Goal: Information Seeking & Learning: Check status

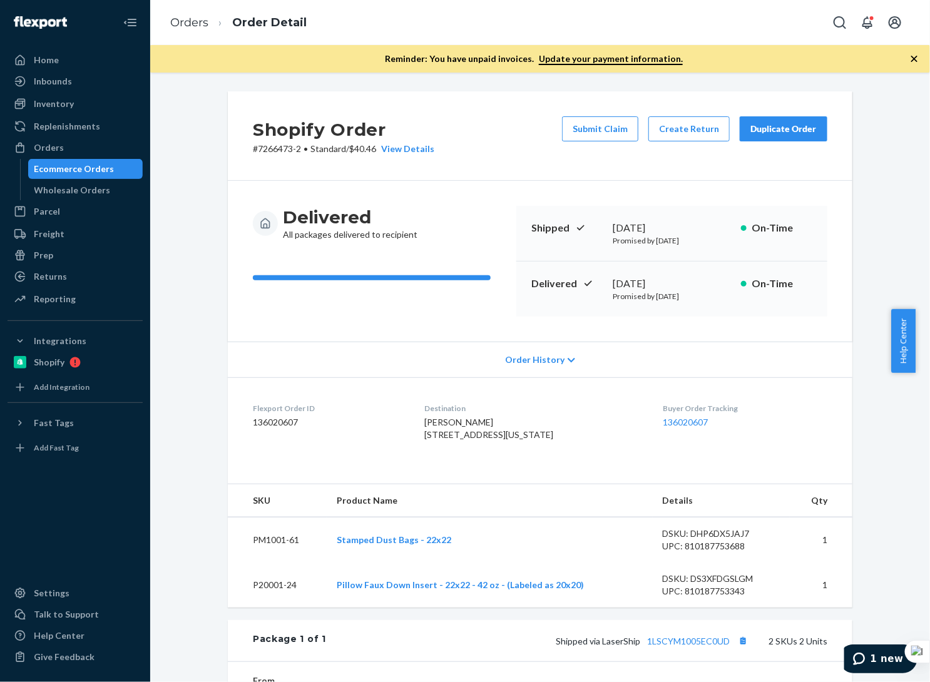
scroll to position [238, 0]
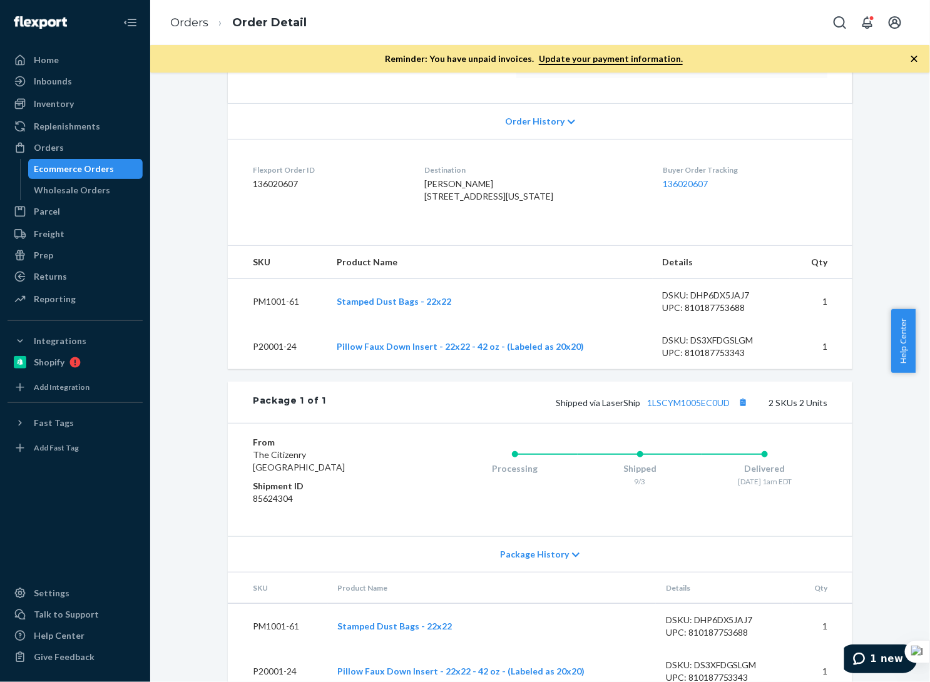
click at [95, 164] on div "Ecommerce Orders" at bounding box center [74, 169] width 80 height 13
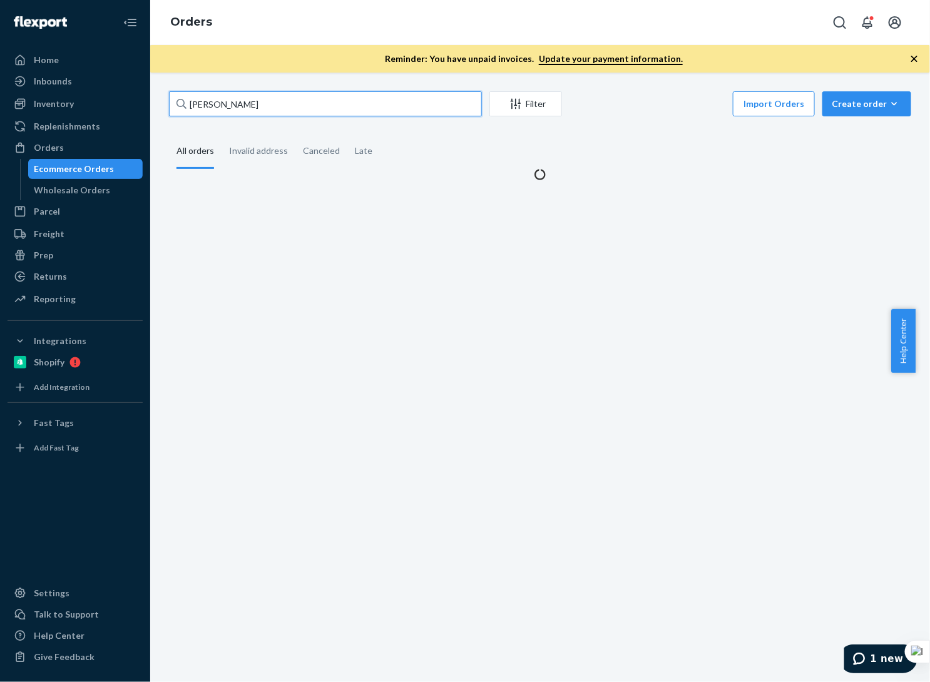
click at [311, 114] on input "Natalie Kates" at bounding box center [325, 103] width 313 height 25
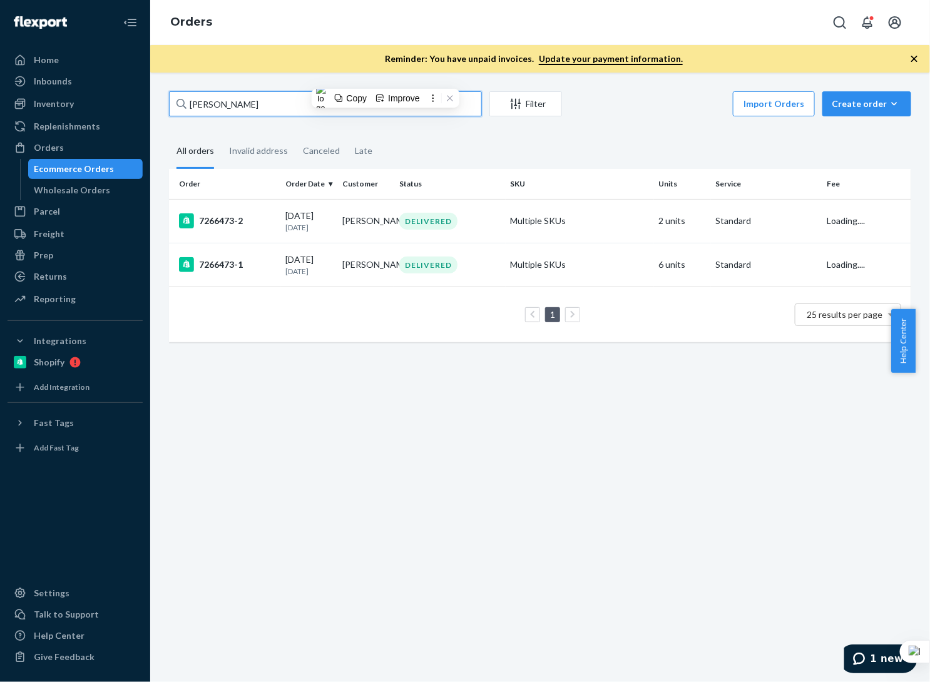
paste input "Ashley Bansemer"
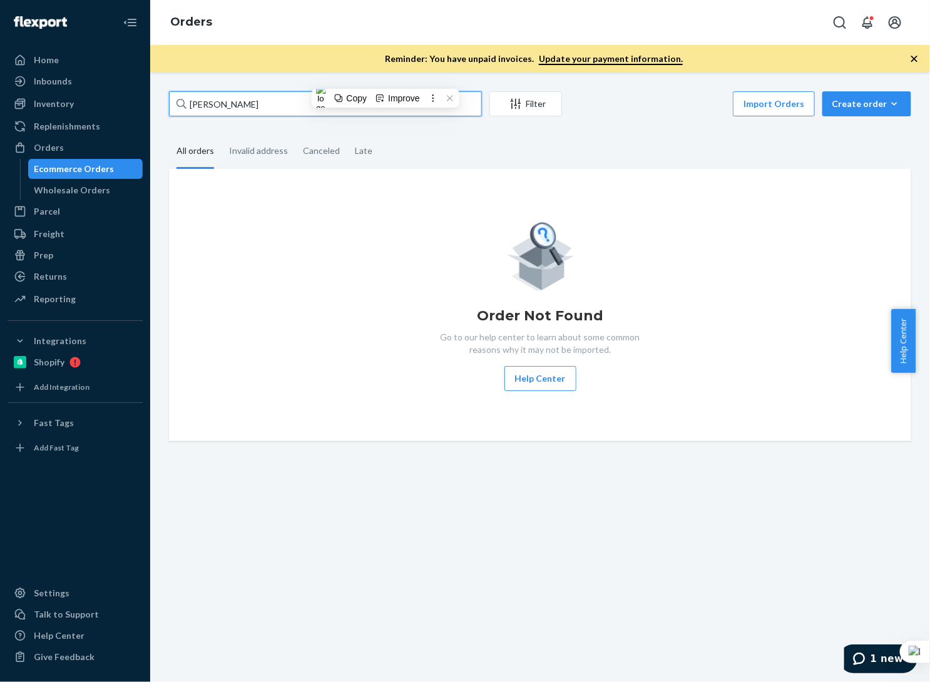
paste input "[PERSON_NAME]"
type input "[PERSON_NAME]"
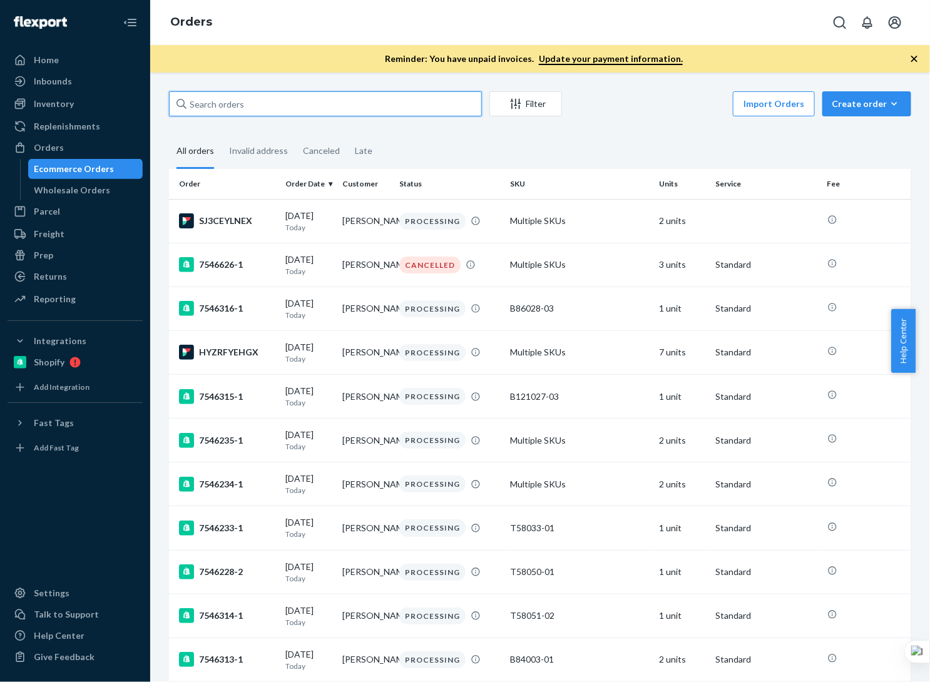
click at [289, 99] on input "text" at bounding box center [325, 103] width 313 height 25
paste input "[PERSON_NAME]"
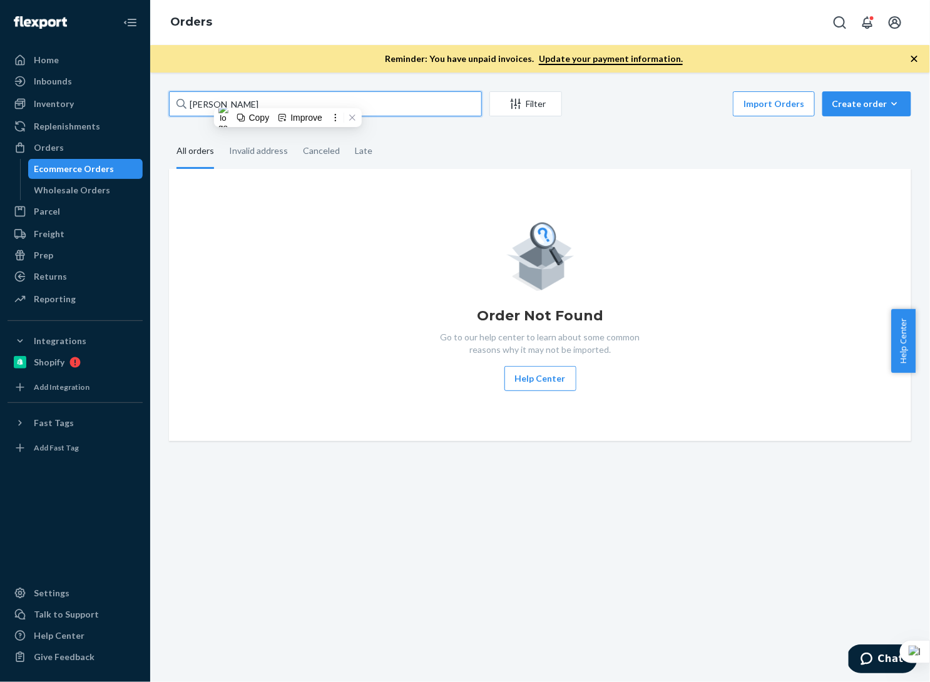
paste input "[PERSON_NAME]"
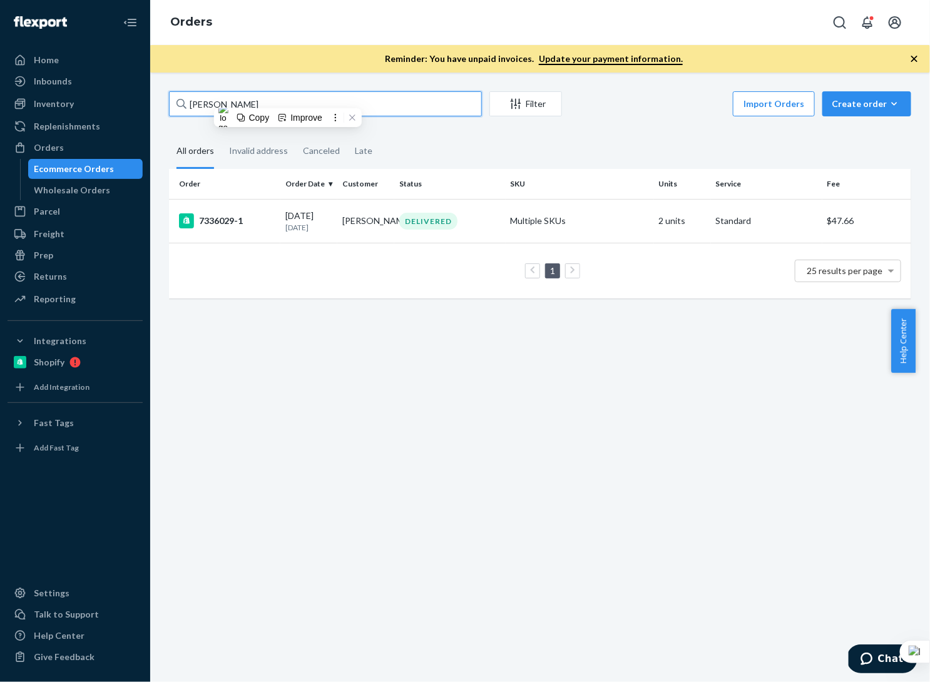
paste input "[PERSON_NAME]"
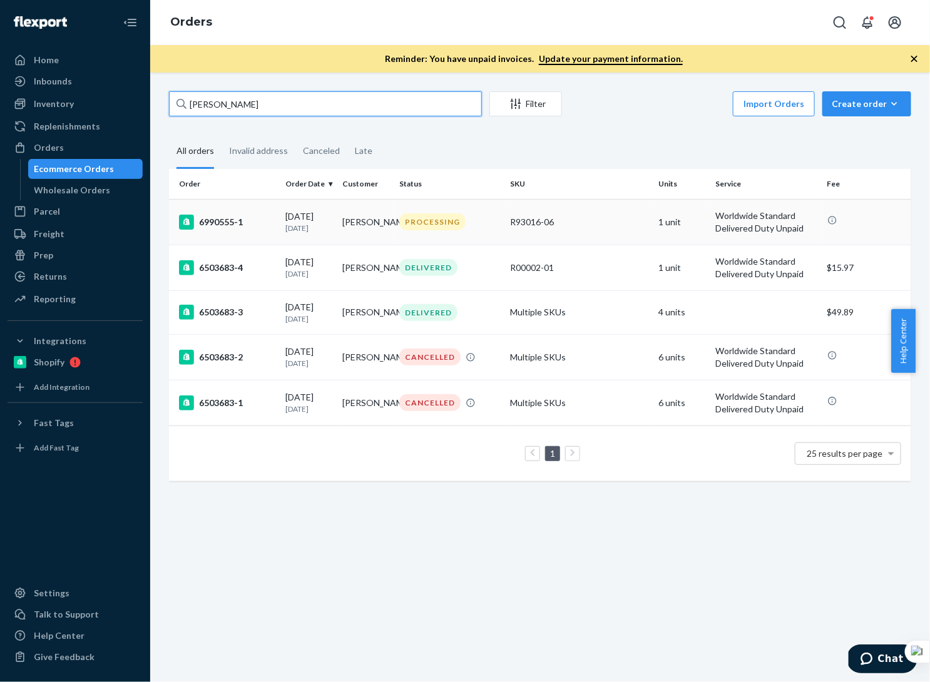
type input "[PERSON_NAME]"
click at [271, 227] on div "6990555-1" at bounding box center [227, 222] width 96 height 15
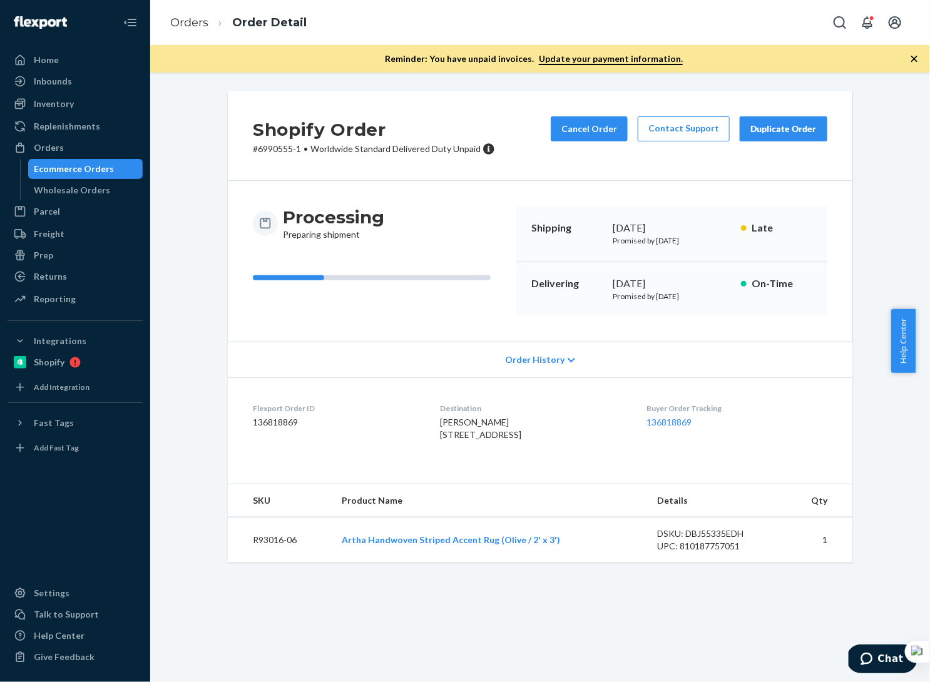
click at [289, 424] on dd "136818869" at bounding box center [336, 422] width 167 height 13
drag, startPoint x: 296, startPoint y: 421, endPoint x: 240, endPoint y: 409, distance: 57.1
click at [240, 409] on dl "Flexport Order ID 136818869 Destination [PERSON_NAME] [STREET_ADDRESS] CA Buyer…" at bounding box center [540, 424] width 625 height 94
copy div "Flexport Order ID 136818869"
drag, startPoint x: 874, startPoint y: 662, endPoint x: 1684, endPoint y: 1241, distance: 995.1
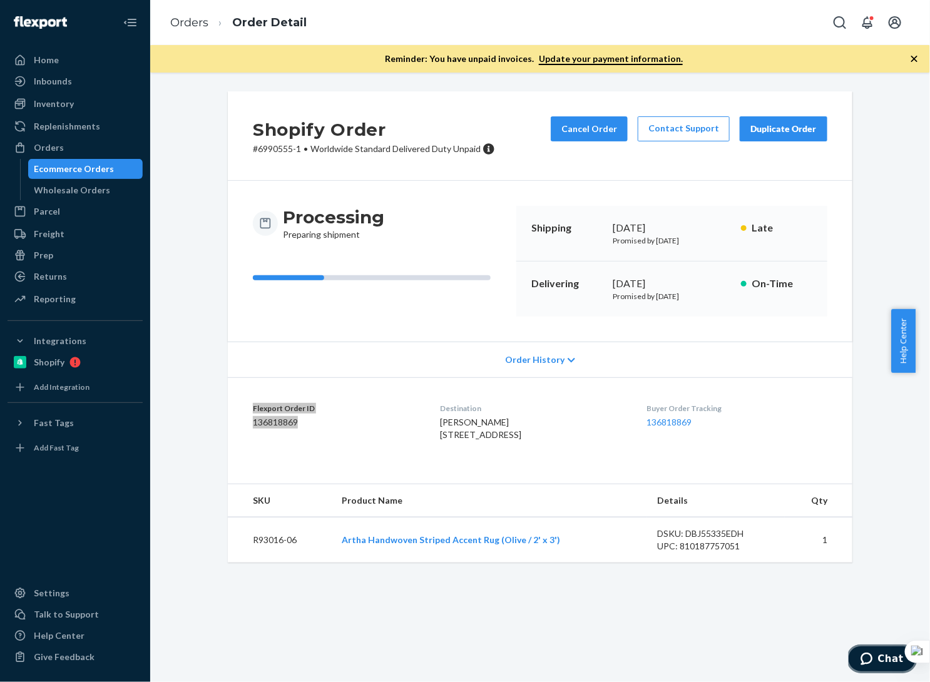
click at [873, 662] on icon "Chat" at bounding box center [866, 658] width 13 height 13
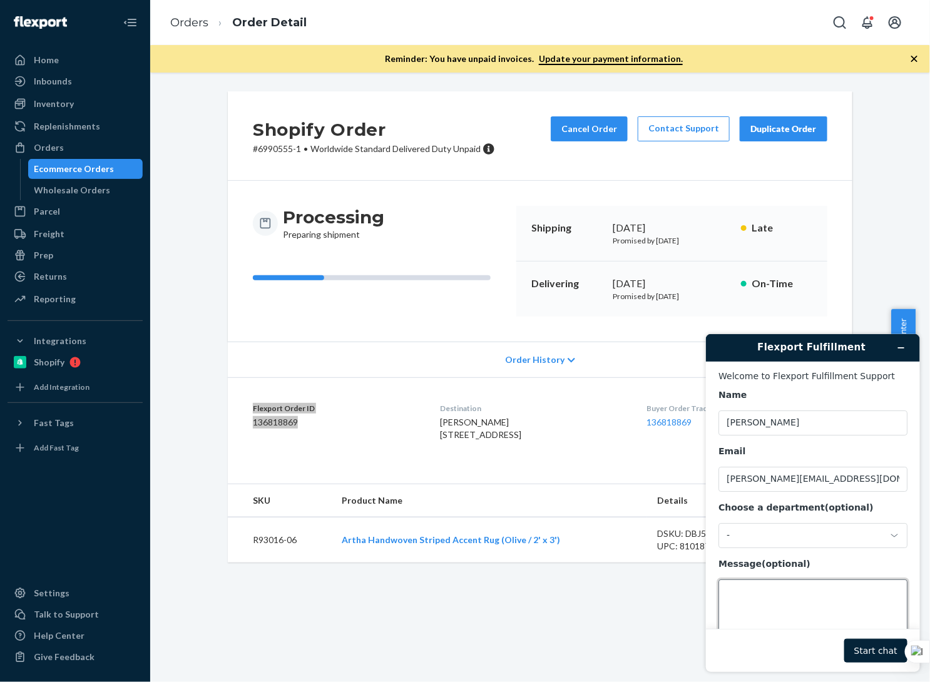
click at [742, 592] on textarea "Message (optional)" at bounding box center [812, 614] width 189 height 70
paste textarea "Flexport Order ID 136818869"
type textarea "Flexport Order ID 136818869 Please confirm ship date"
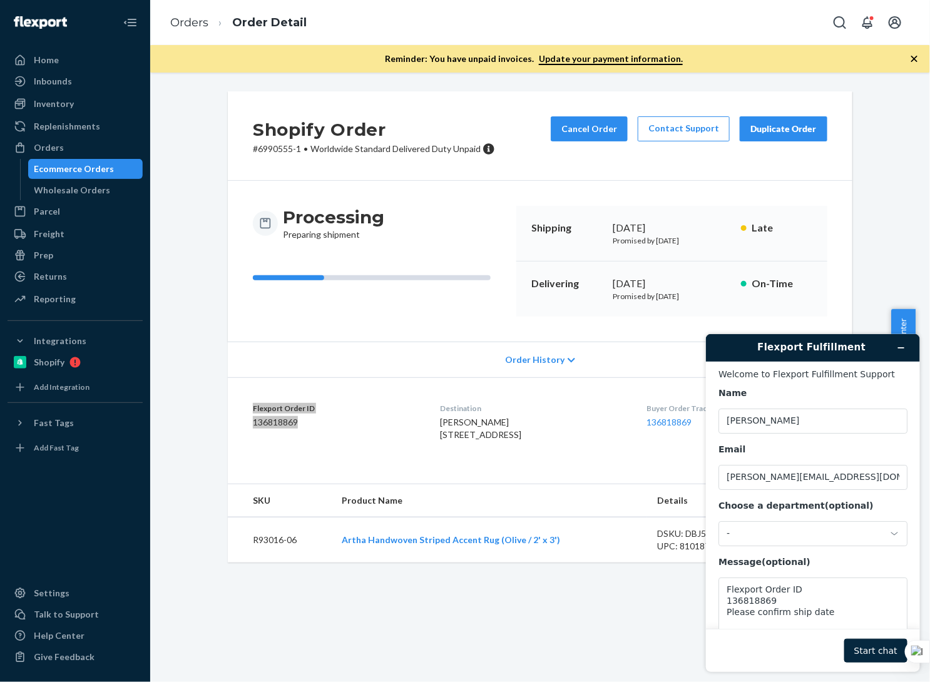
click at [873, 649] on button "Start chat" at bounding box center [875, 650] width 63 height 24
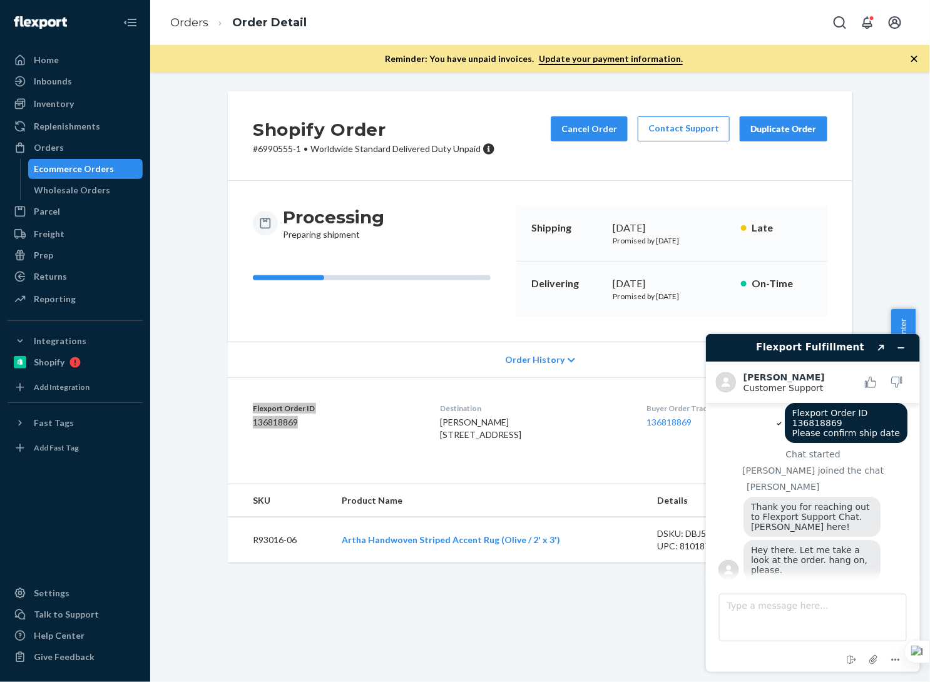
scroll to position [6, 0]
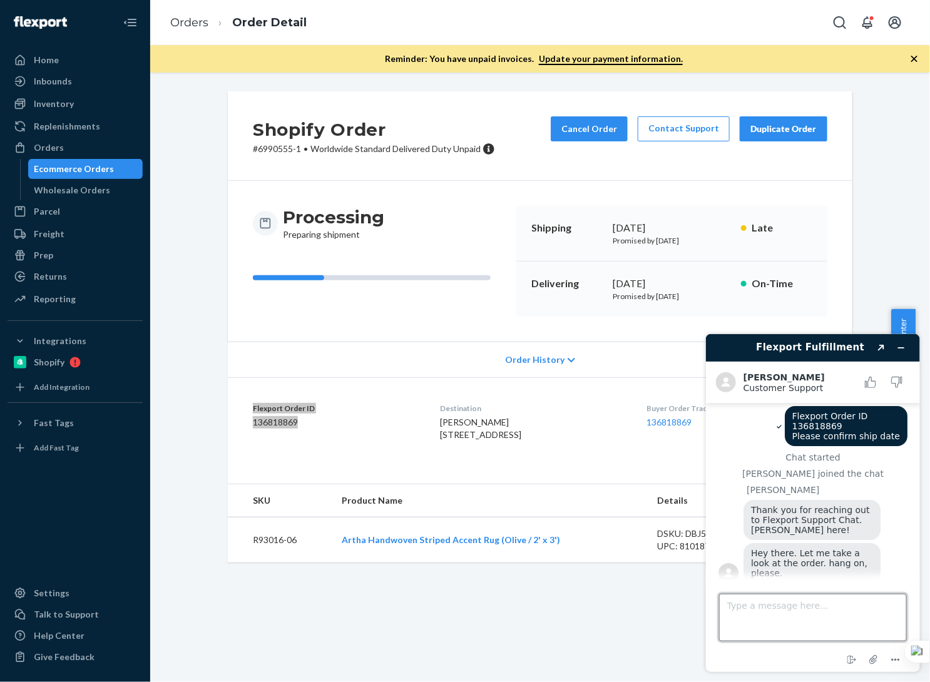
click at [834, 606] on textarea "Type a message here..." at bounding box center [813, 617] width 188 height 48
type textarea "Ok, sure"
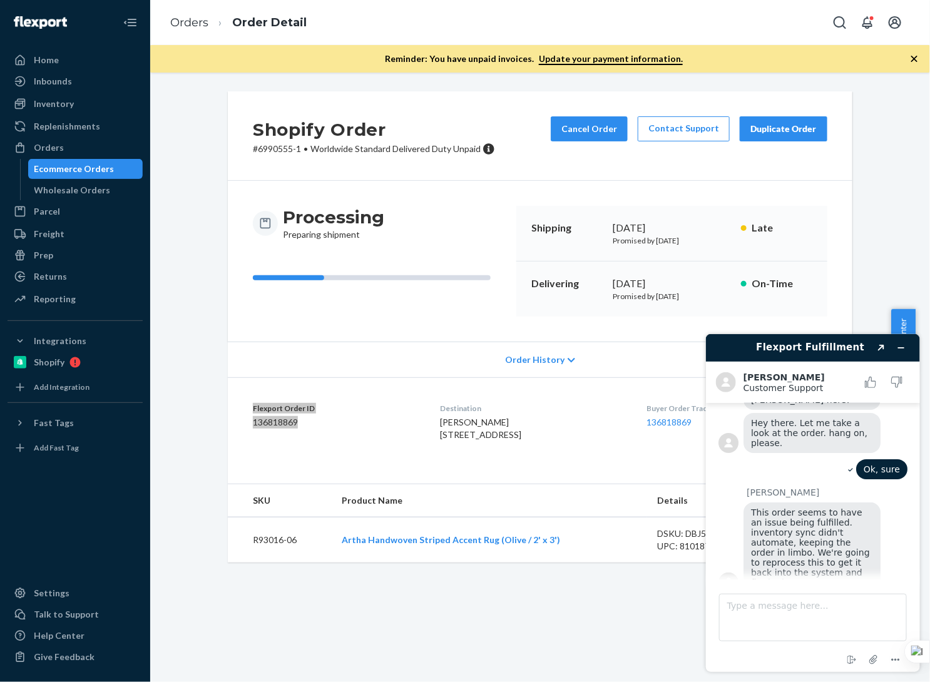
scroll to position [139, 0]
click at [802, 607] on textarea "Type a message here..." at bounding box center [813, 617] width 188 height 48
type textarea "O"
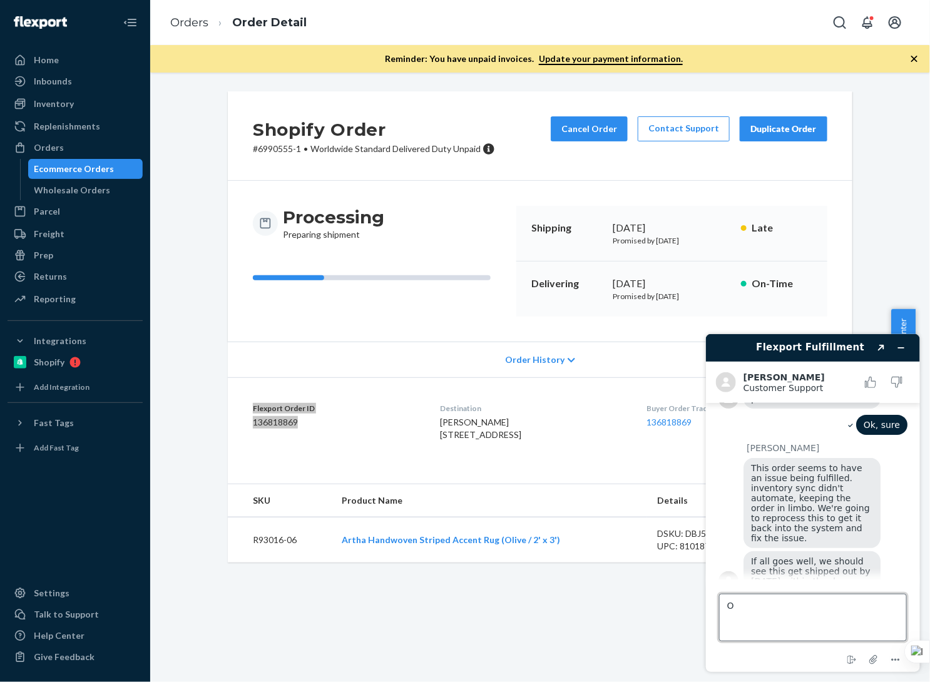
scroll to position [180, 0]
type textarea "Perfect! Thank you for the update"
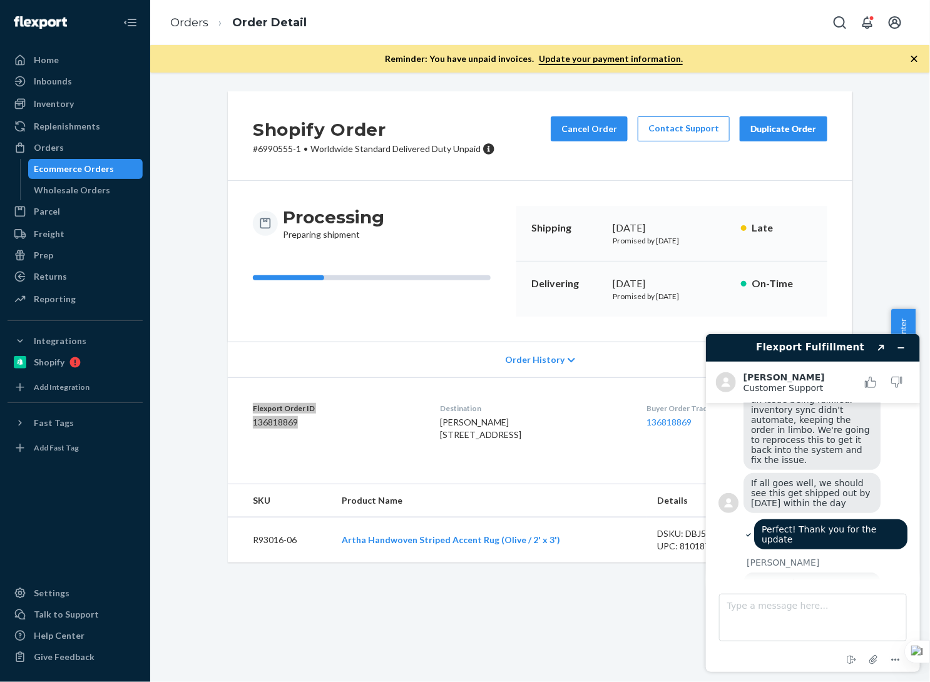
scroll to position [259, 0]
click at [851, 622] on textarea "Type a message here..." at bounding box center [813, 617] width 188 height 48
click at [873, 379] on icon "Rate this chat as good" at bounding box center [869, 381] width 11 height 11
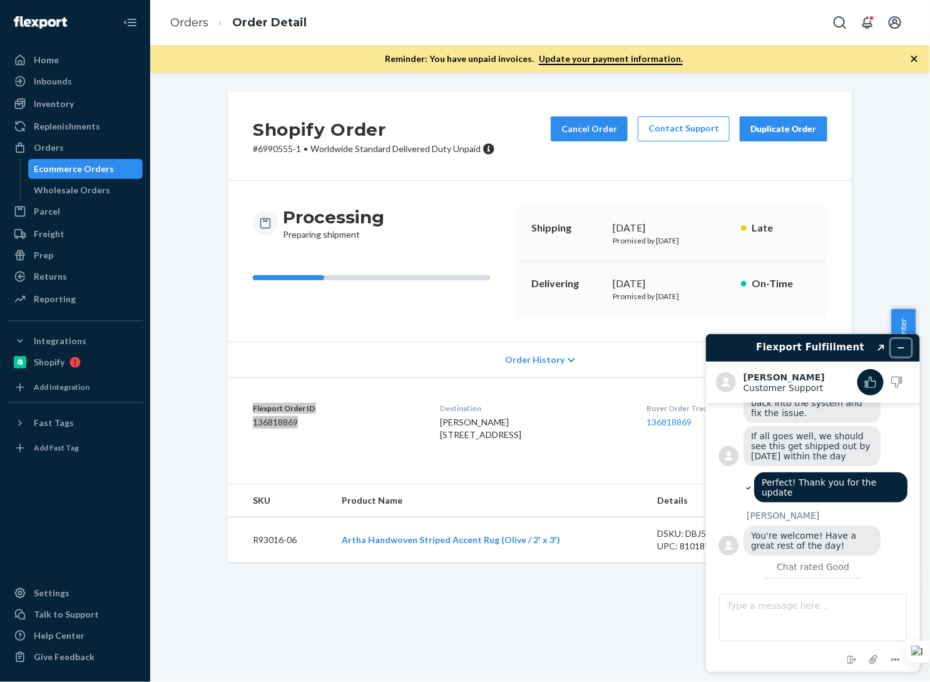
click at [901, 347] on icon "Minimize widget" at bounding box center [901, 347] width 6 height 0
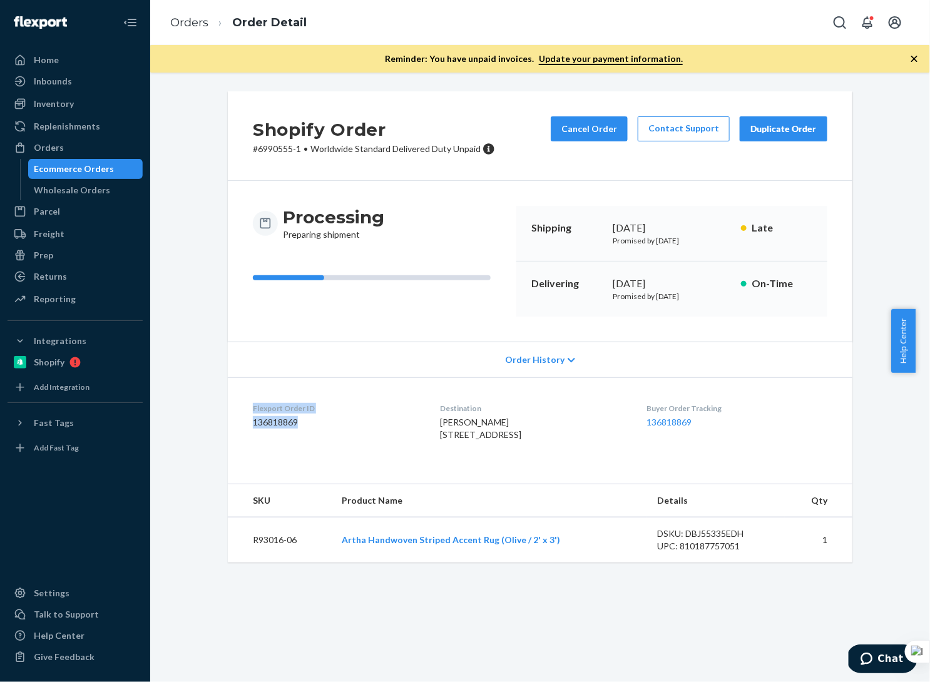
click at [63, 165] on div "Ecommerce Orders" at bounding box center [74, 169] width 80 height 13
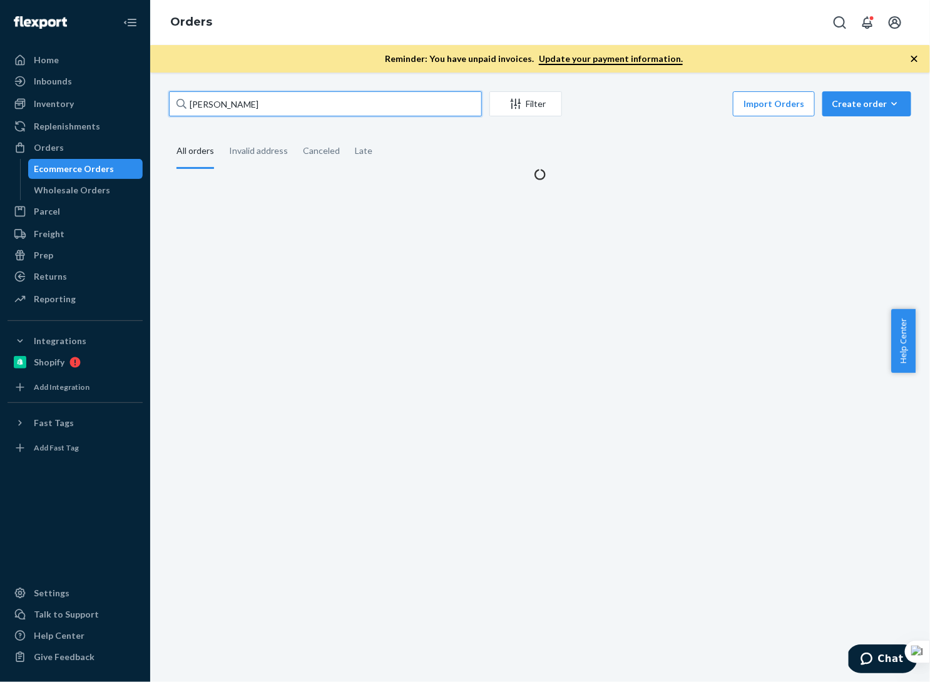
click at [334, 113] on input "[PERSON_NAME]" at bounding box center [325, 103] width 313 height 25
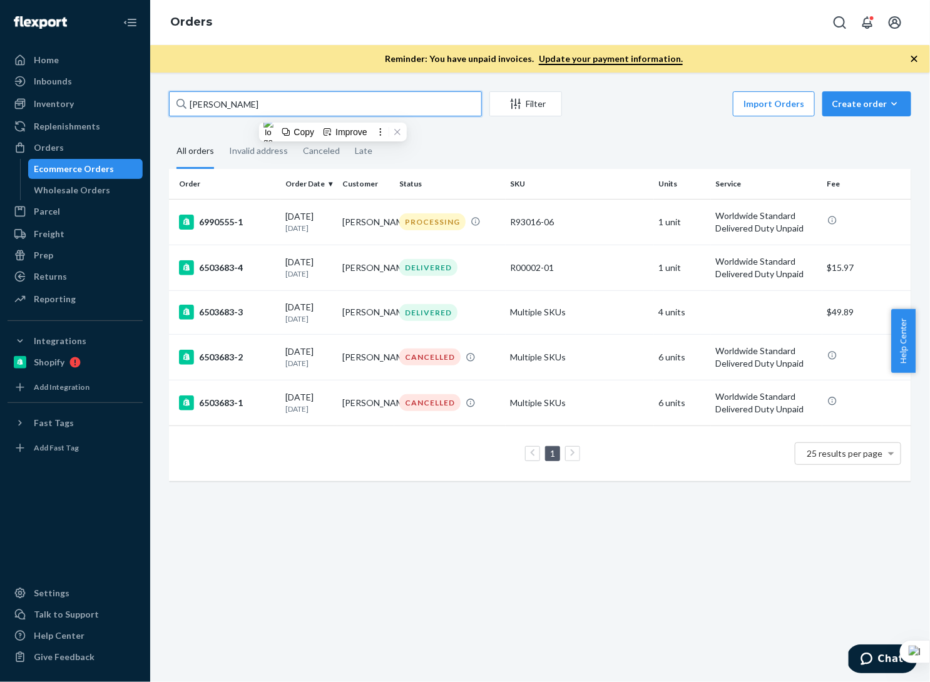
paste input "[PERSON_NAME]"
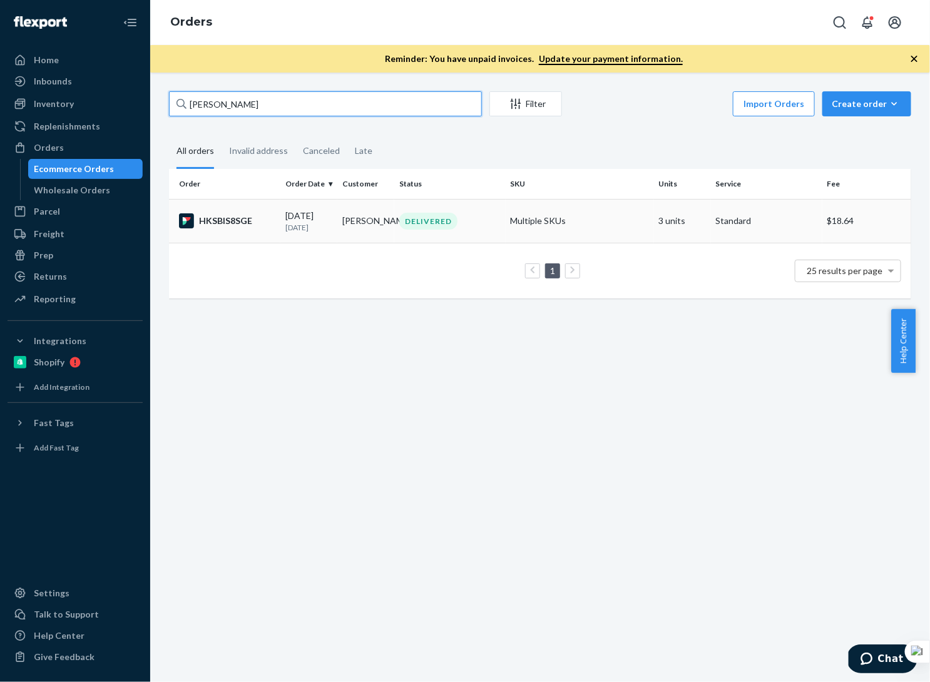
type input "[PERSON_NAME]"
click at [451, 223] on div "DELIVERED" at bounding box center [450, 221] width 106 height 17
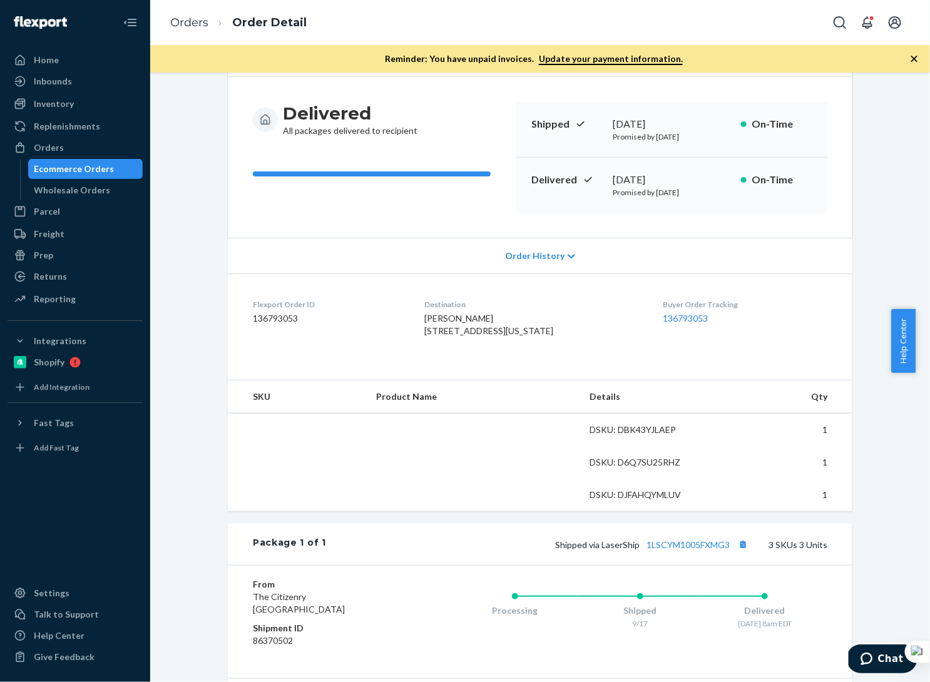
scroll to position [304, 0]
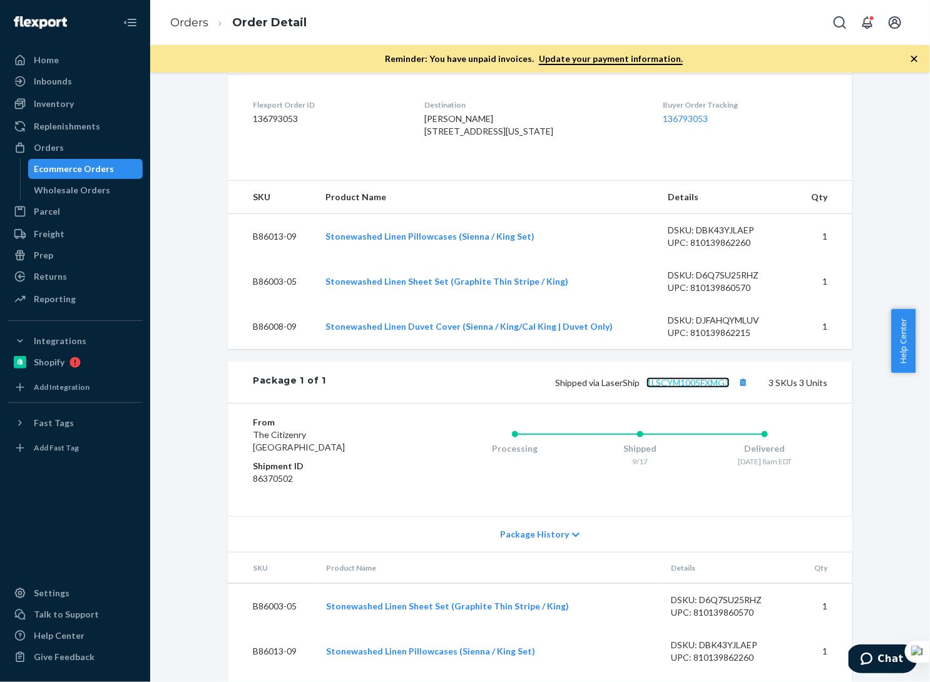
click at [692, 388] on link "1LSCYM1005FXMG3" at bounding box center [688, 382] width 83 height 11
click at [545, 197] on div "Flexport Order # HKSBIS8SGE • Standard / $18.64 View Details Submit Claim Creat…" at bounding box center [540, 68] width 625 height 561
click at [55, 167] on div "Ecommerce Orders" at bounding box center [74, 169] width 80 height 13
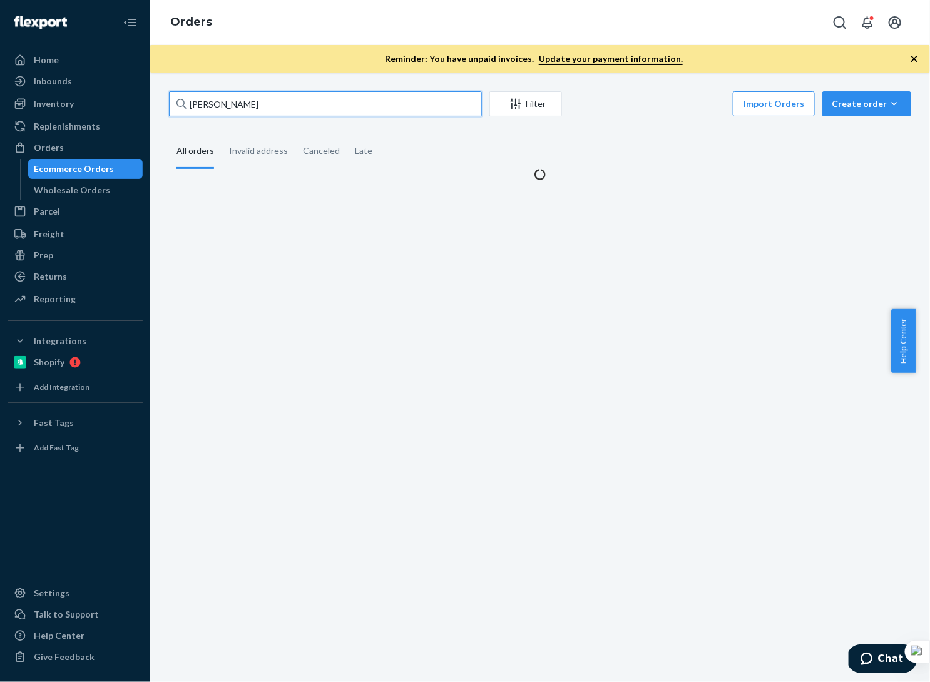
click at [353, 113] on input "[PERSON_NAME]" at bounding box center [325, 103] width 313 height 25
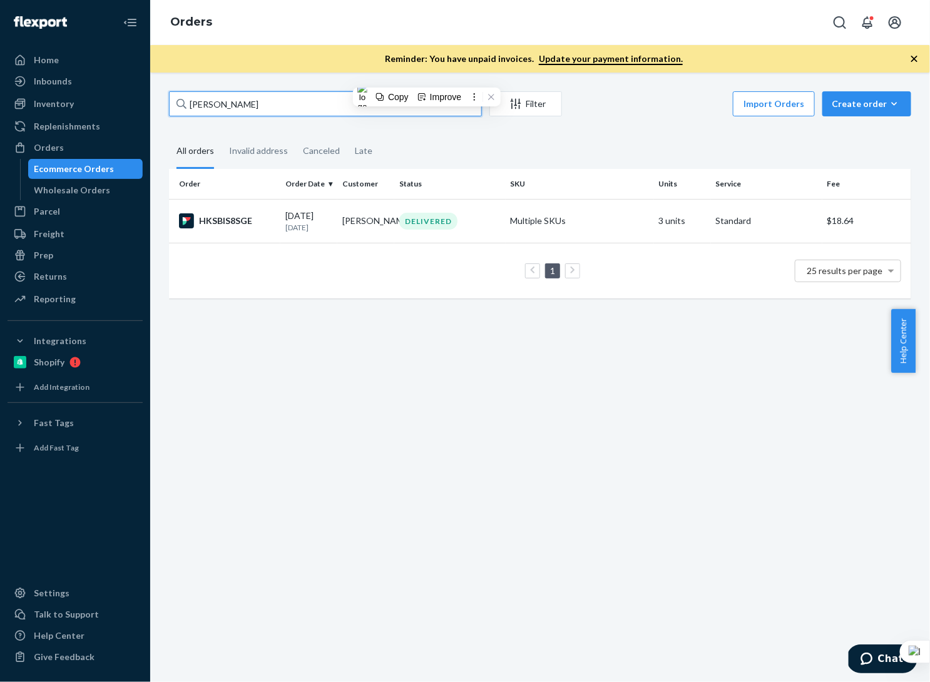
paste input "[PERSON_NAME]"
click at [273, 101] on input "[PERSON_NAME]" at bounding box center [325, 103] width 313 height 25
drag, startPoint x: 283, startPoint y: 103, endPoint x: 115, endPoint y: 90, distance: 168.8
click at [115, 90] on div "Home Inbounds Shipping Plans Problems Inventory Products Branded Packaging Repl…" at bounding box center [465, 341] width 930 height 682
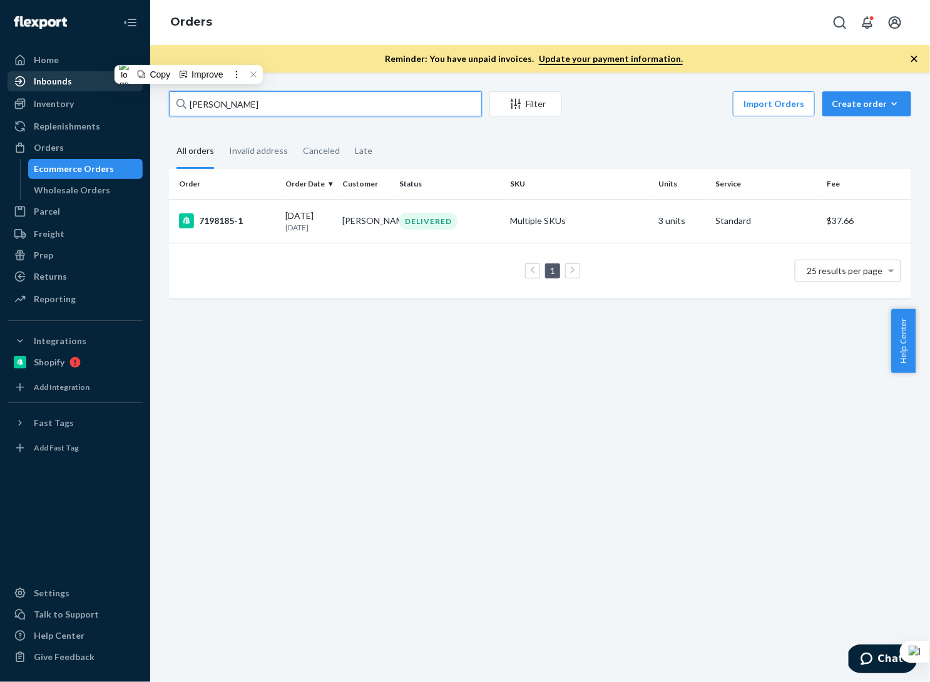
paste input "[PERSON_NAME]"
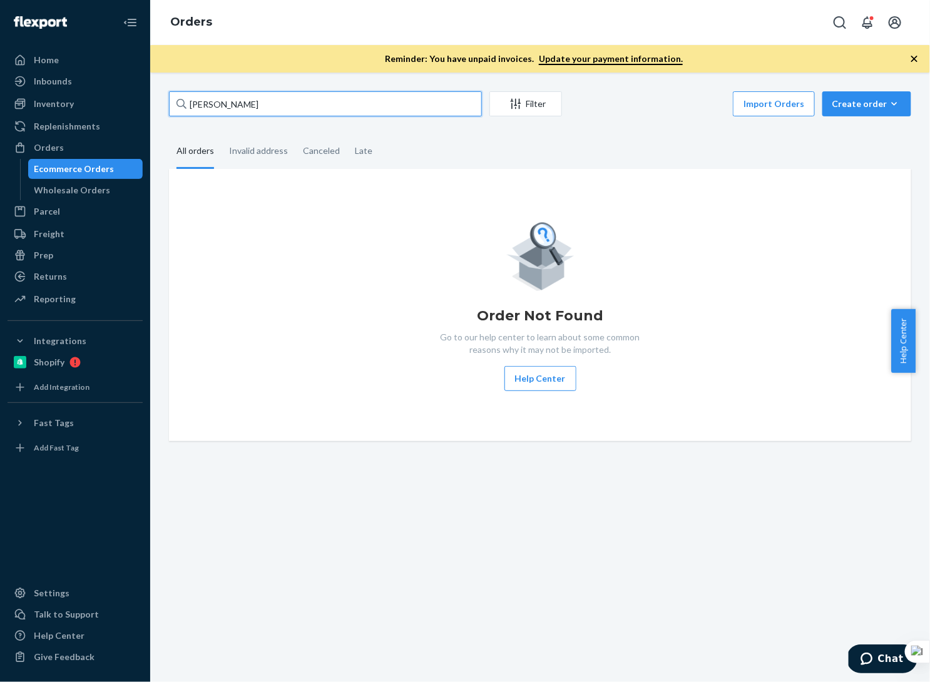
type input "[PERSON_NAME]"
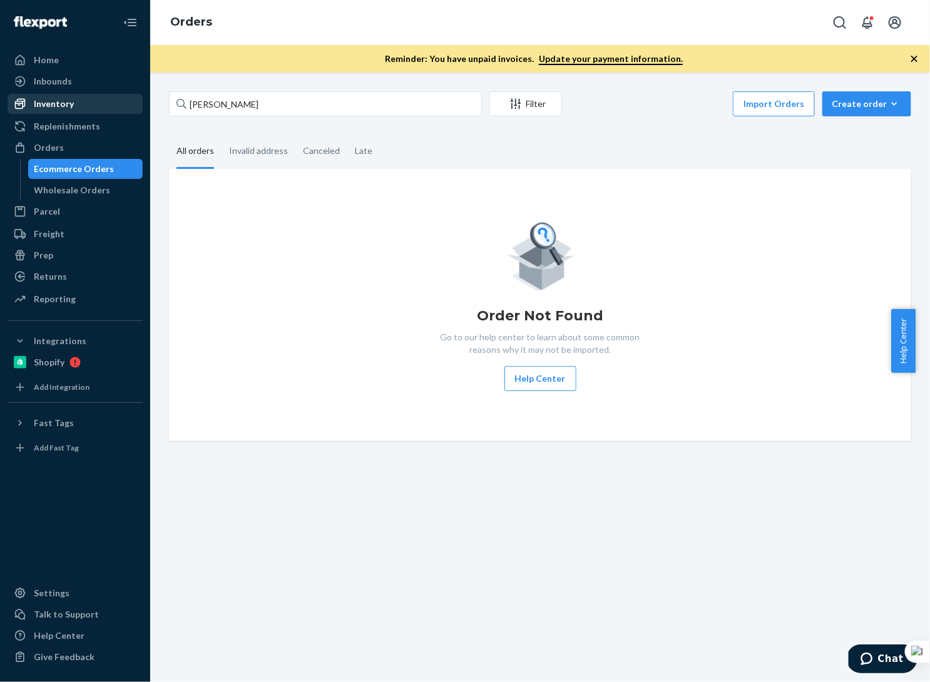
click at [78, 108] on div "Inventory" at bounding box center [75, 104] width 133 height 18
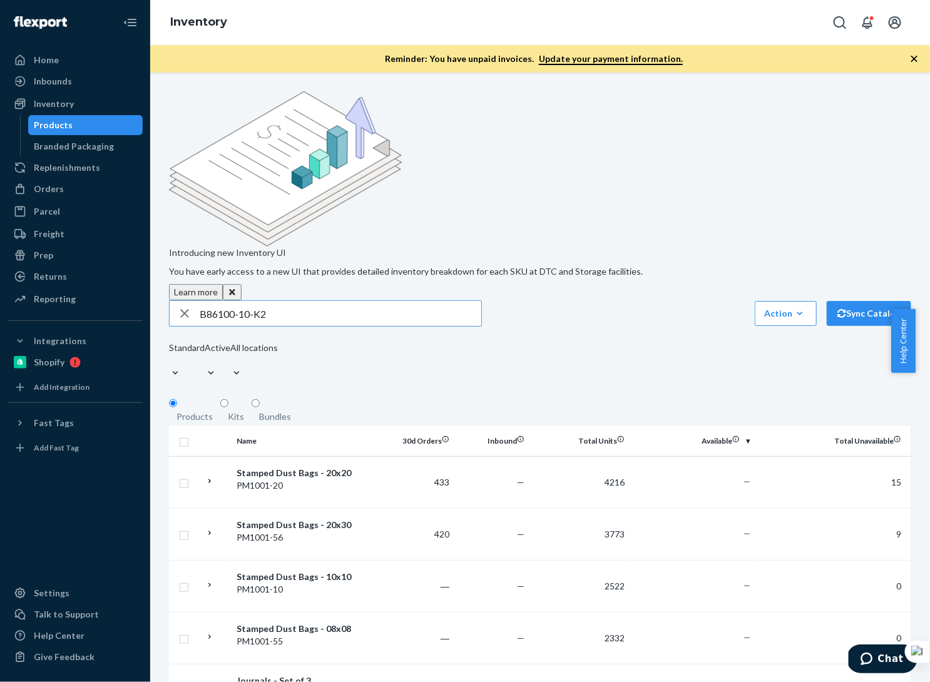
type input "B86100-10-K2"
drag, startPoint x: 263, startPoint y: 293, endPoint x: 273, endPoint y: 291, distance: 10.2
click at [263, 411] on div "Bundles" at bounding box center [275, 417] width 32 height 13
click at [260, 399] on input "Bundles" at bounding box center [256, 403] width 8 height 8
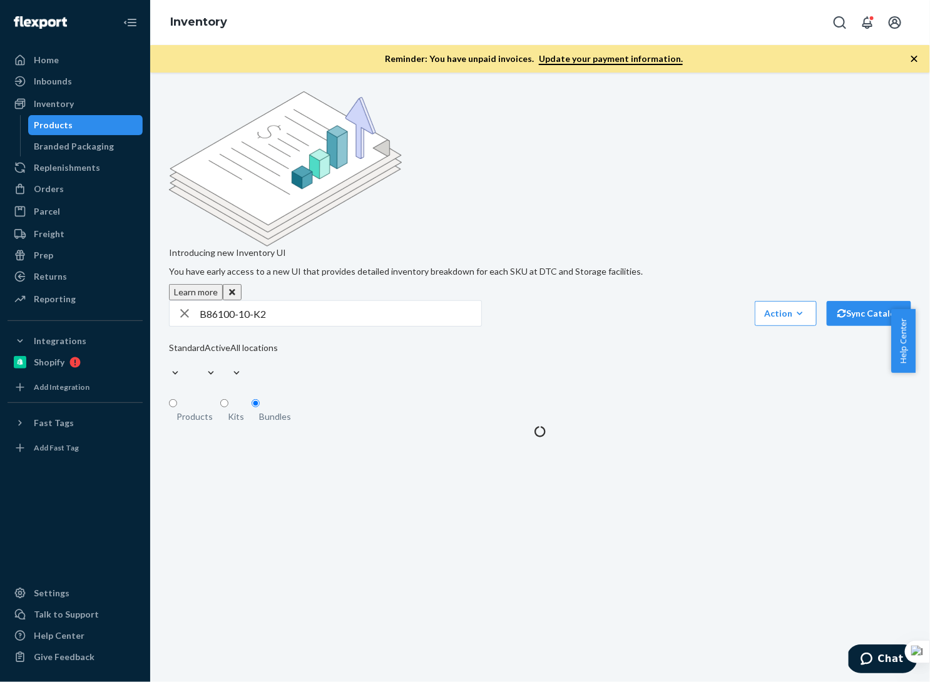
click at [316, 301] on input "B86100-10-K2" at bounding box center [341, 313] width 282 height 25
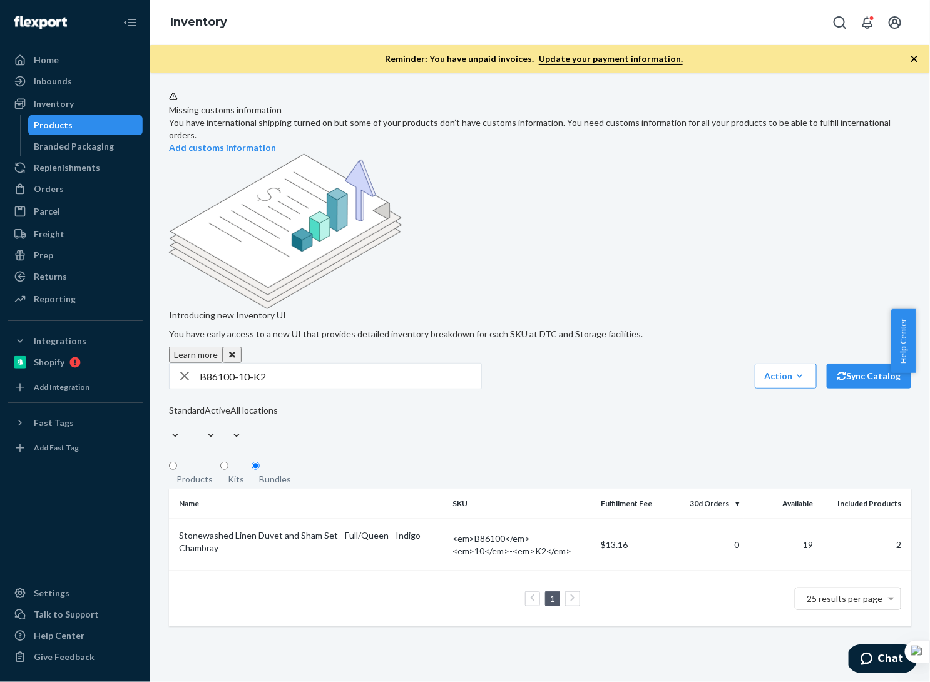
click at [282, 364] on input "B86100-10-K2" at bounding box center [341, 376] width 282 height 25
click at [79, 171] on div "Replenishments" at bounding box center [67, 167] width 66 height 13
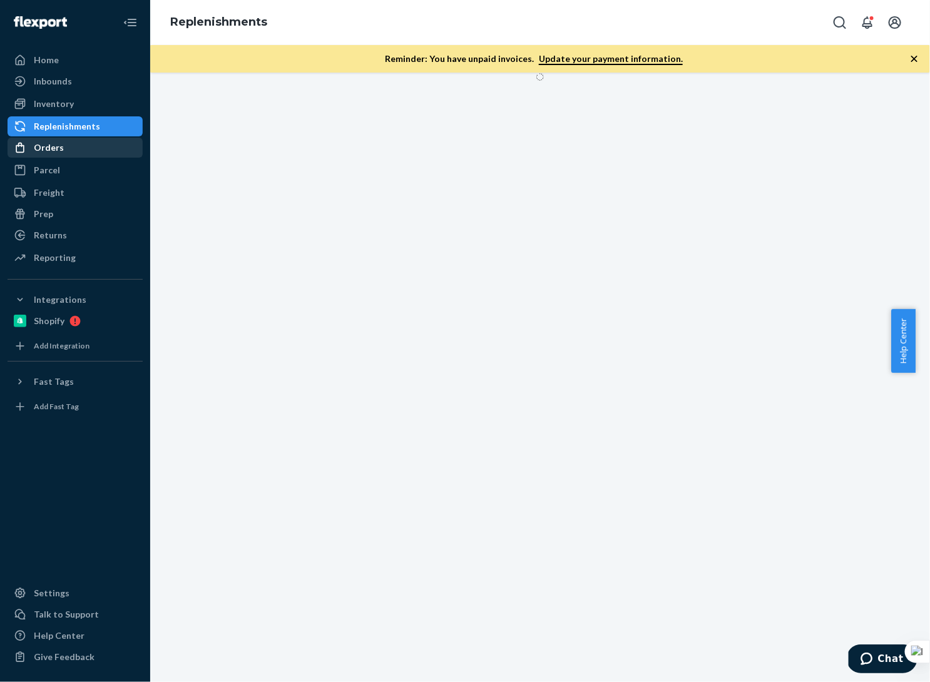
click at [69, 148] on div "Orders" at bounding box center [75, 148] width 133 height 18
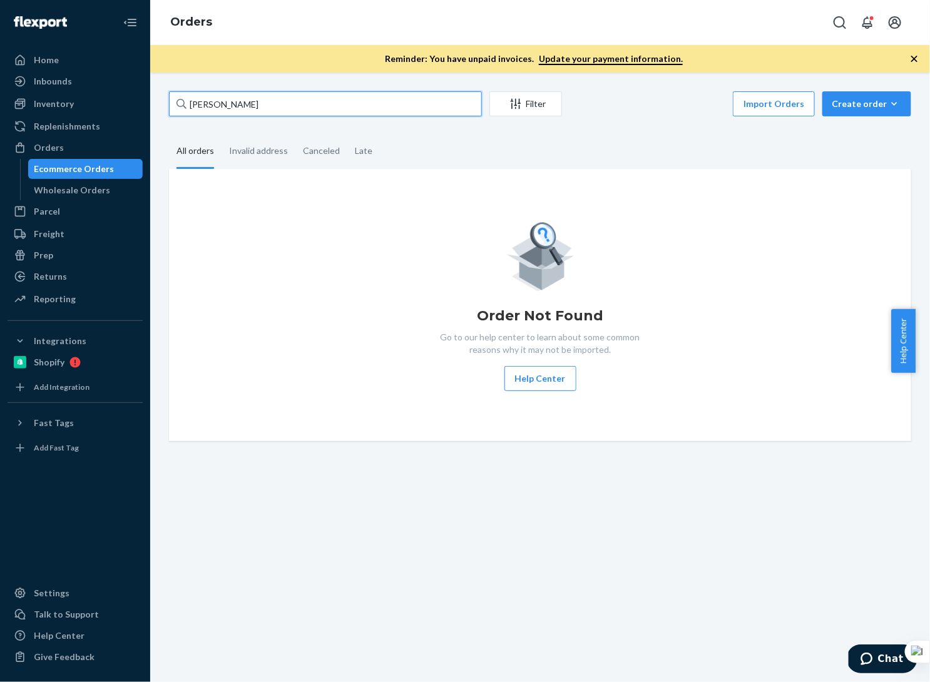
click at [272, 103] on input "[PERSON_NAME]" at bounding box center [325, 103] width 313 height 25
drag, startPoint x: 303, startPoint y: 105, endPoint x: 140, endPoint y: 95, distance: 163.1
click at [140, 95] on div "Home Inbounds Shipping Plans Problems Inventory Products Branded Packaging Repl…" at bounding box center [465, 341] width 930 height 682
paste input "[PERSON_NAME]"
type input "[PERSON_NAME]"
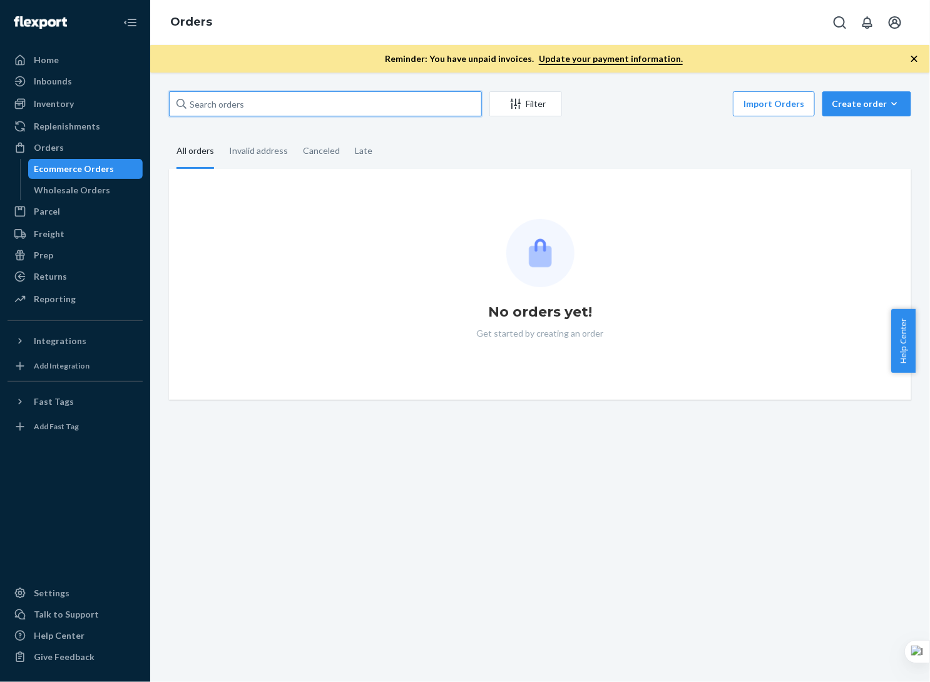
click at [299, 108] on input "text" at bounding box center [325, 103] width 313 height 25
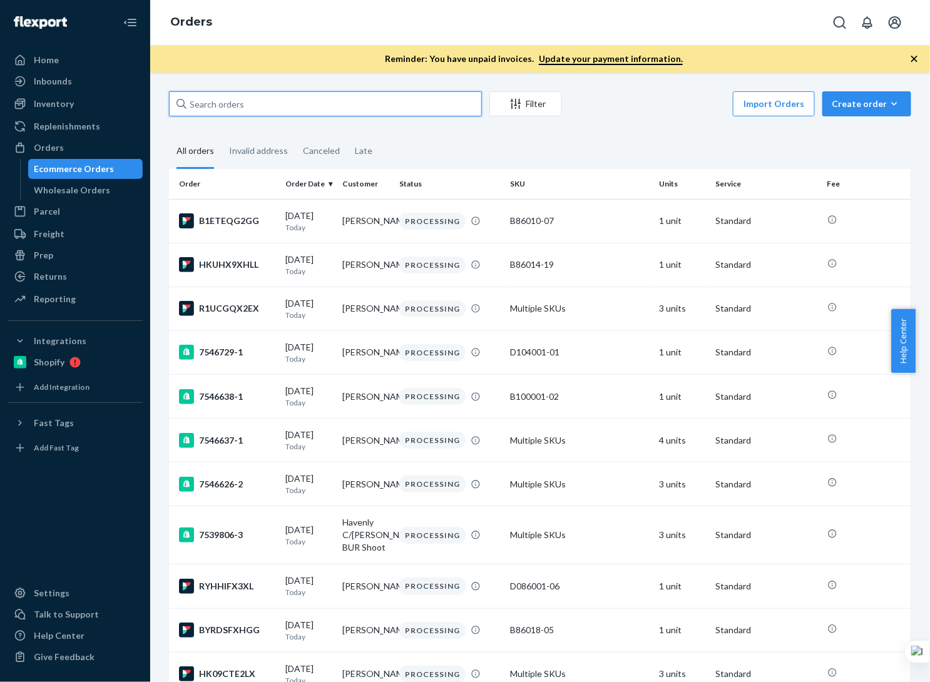
paste input "[PERSON_NAME]"
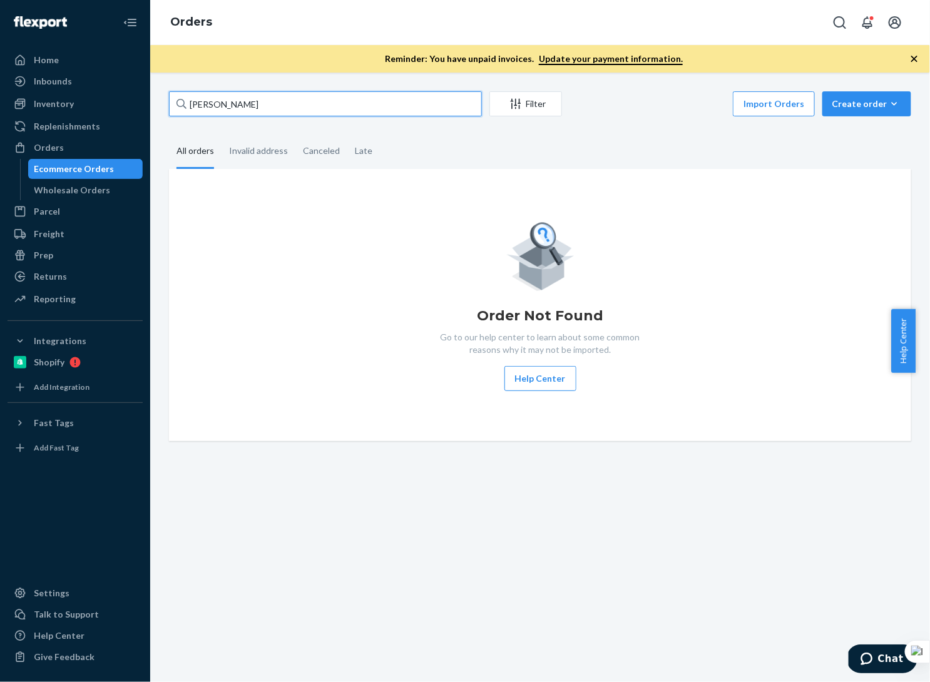
click at [352, 96] on input "[PERSON_NAME]" at bounding box center [325, 103] width 313 height 25
paste input "Sarah Schwartzmeyer"
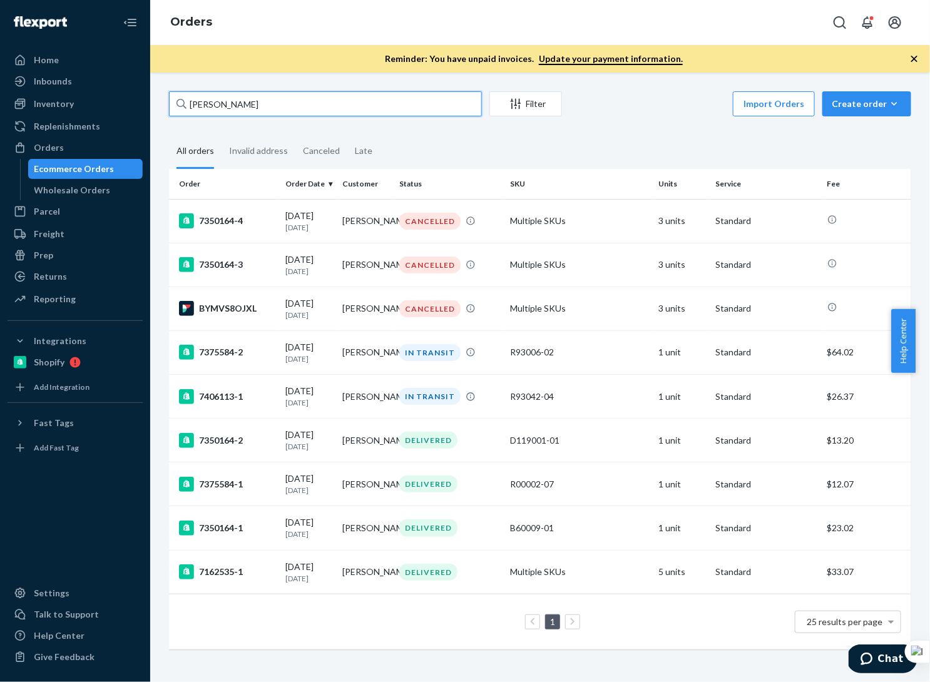
type input "Sarah Schwartzmeyer"
click at [299, 491] on div "09/01/2025 23 days ago" at bounding box center [308, 484] width 47 height 23
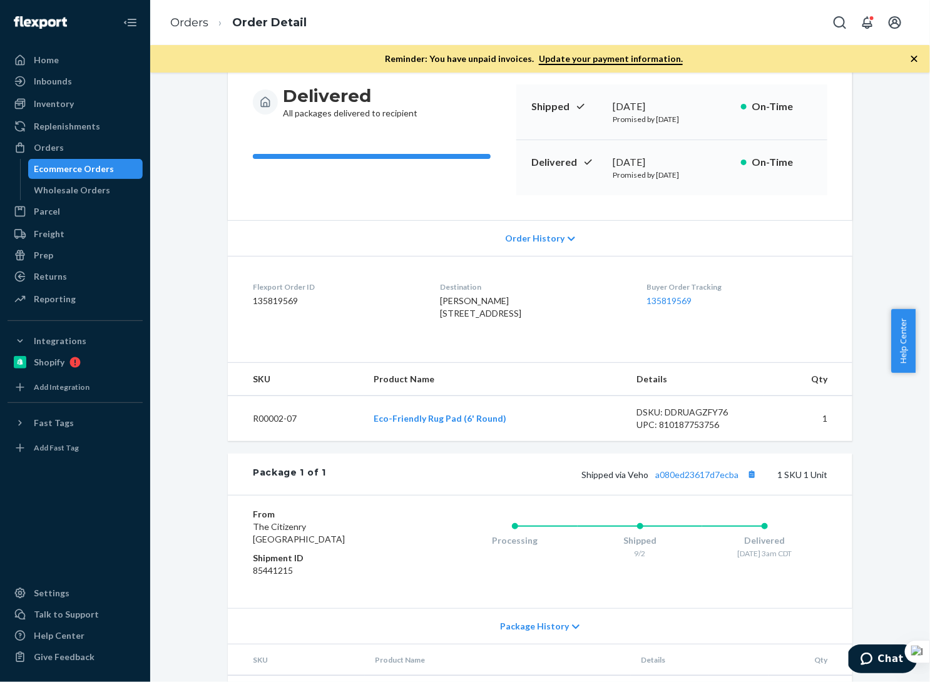
scroll to position [198, 0]
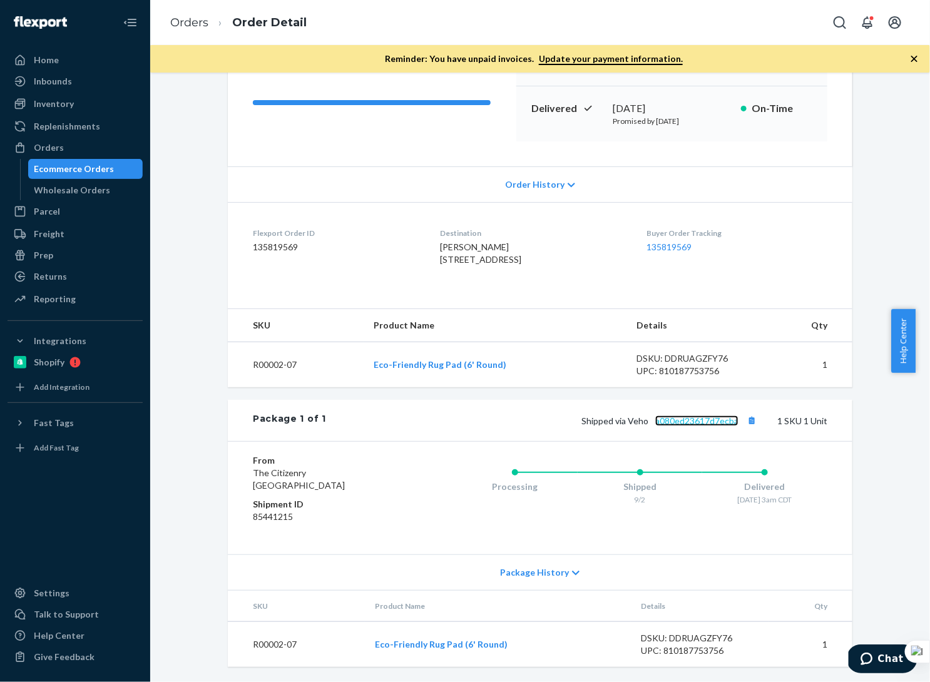
click at [700, 423] on link "a080ed23617d7ecba" at bounding box center [696, 421] width 83 height 11
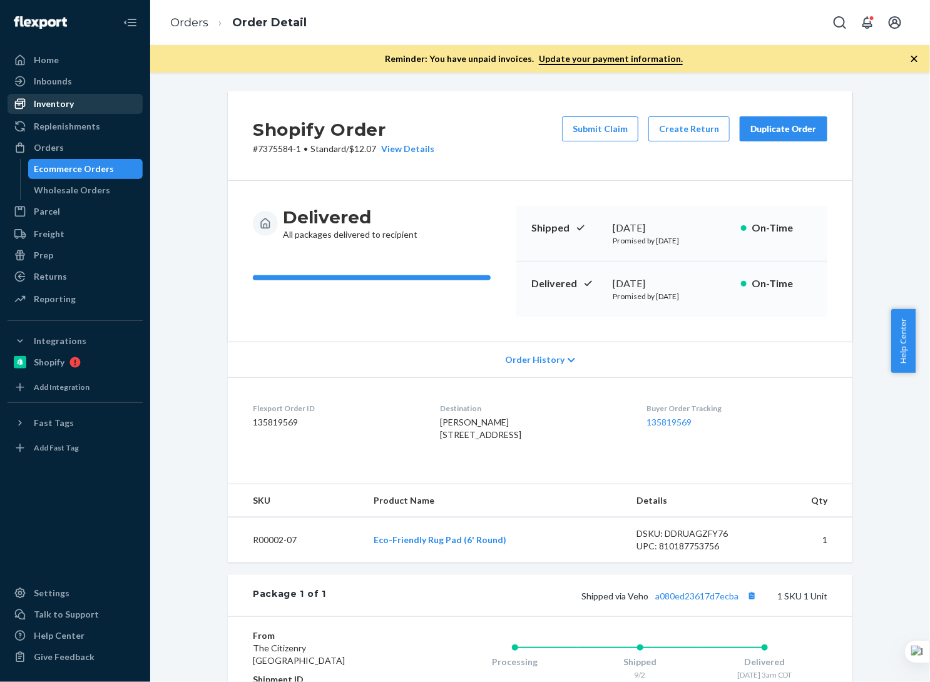
click at [83, 102] on div "Inventory" at bounding box center [75, 104] width 133 height 18
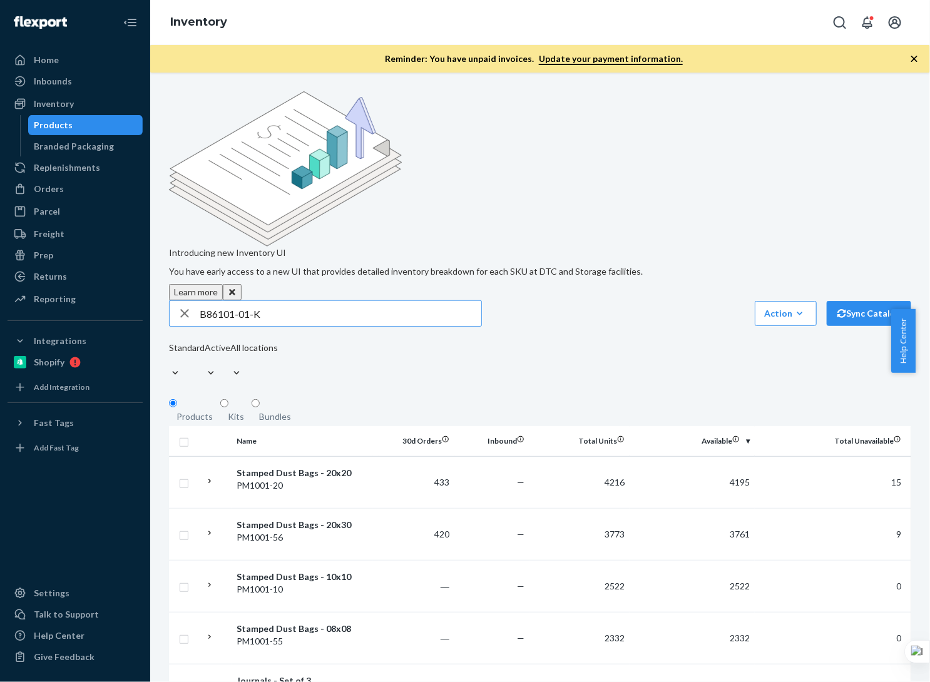
type input "B86101-01-K"
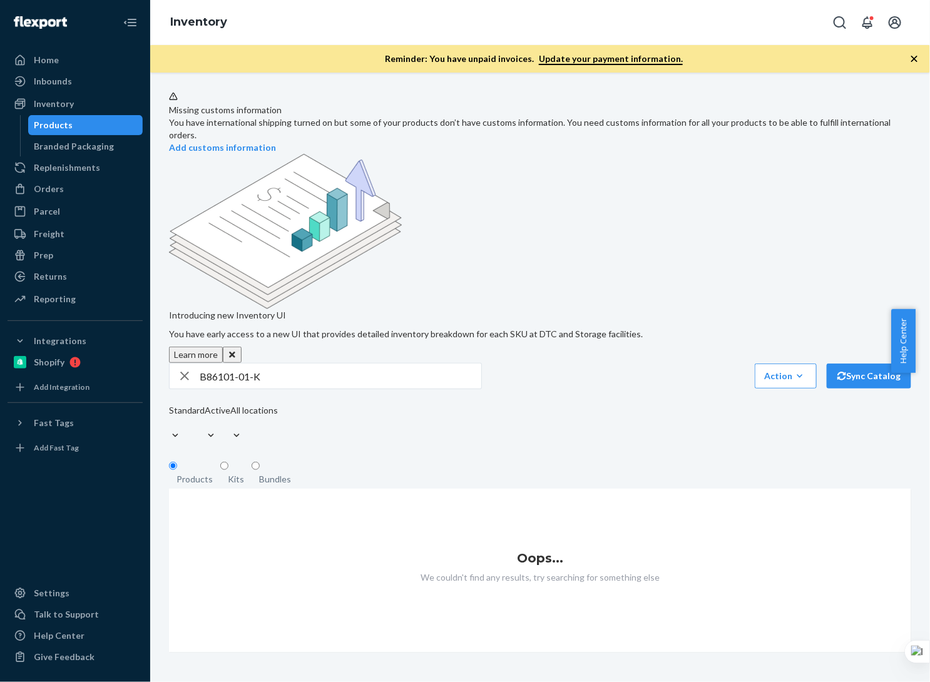
click at [275, 473] on div "Bundles" at bounding box center [275, 479] width 32 height 13
click at [260, 462] on input "Bundles" at bounding box center [256, 466] width 8 height 8
